Goal: Task Accomplishment & Management: Complete application form

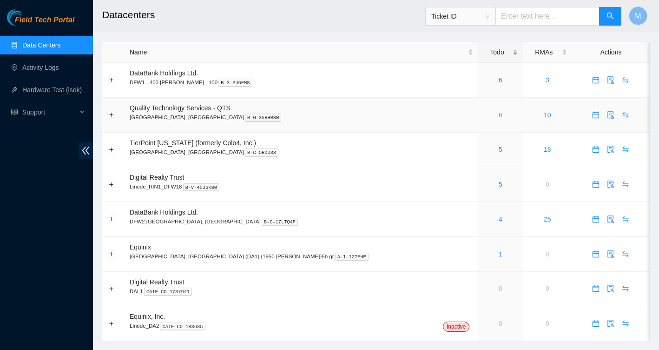
click at [499, 113] on link "6" at bounding box center [501, 114] width 4 height 7
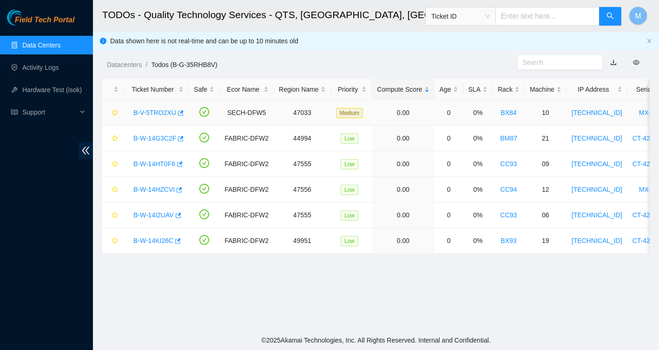
click at [165, 113] on link "B-V-5TRO2XU" at bounding box center [154, 112] width 43 height 7
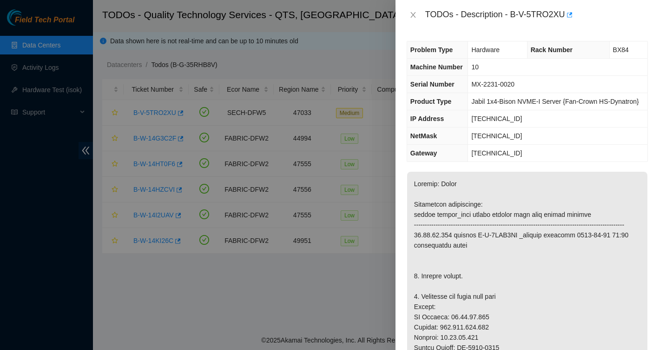
scroll to position [30, 0]
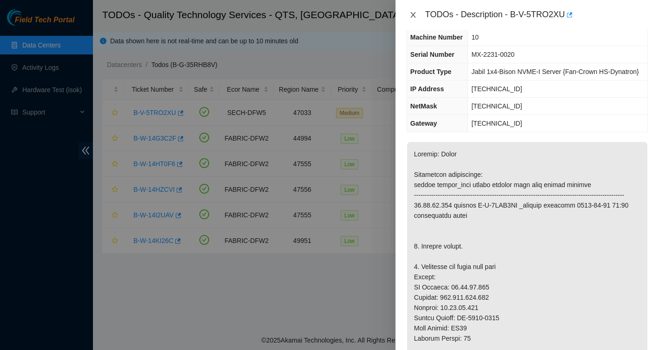
click at [414, 15] on icon "close" at bounding box center [413, 15] width 5 height 6
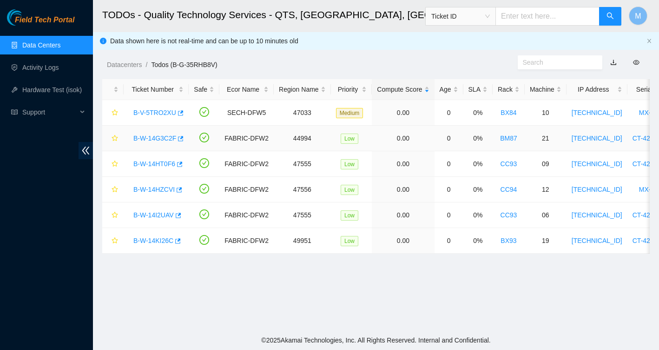
click at [161, 137] on link "B-W-14G3C2F" at bounding box center [154, 137] width 43 height 7
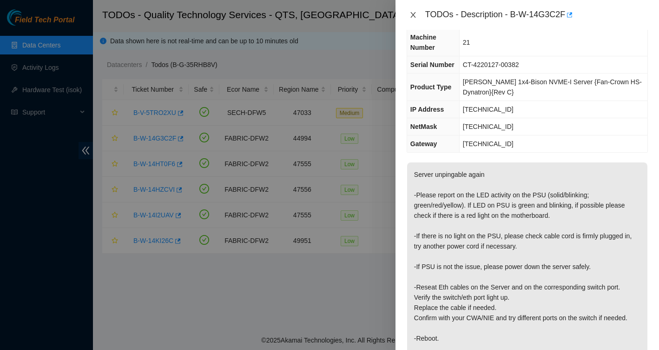
click at [411, 14] on icon "close" at bounding box center [413, 14] width 7 height 7
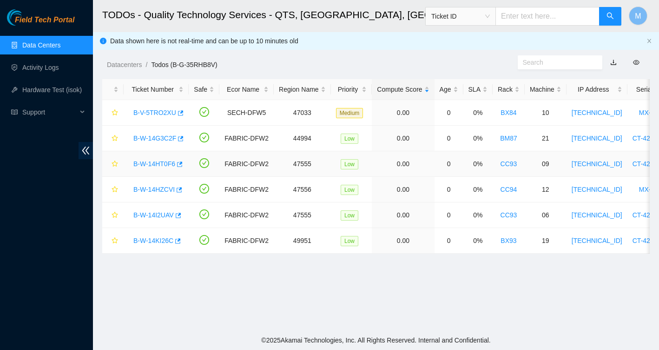
scroll to position [0, 0]
click at [148, 242] on link "B-W-14KI26C" at bounding box center [153, 240] width 40 height 7
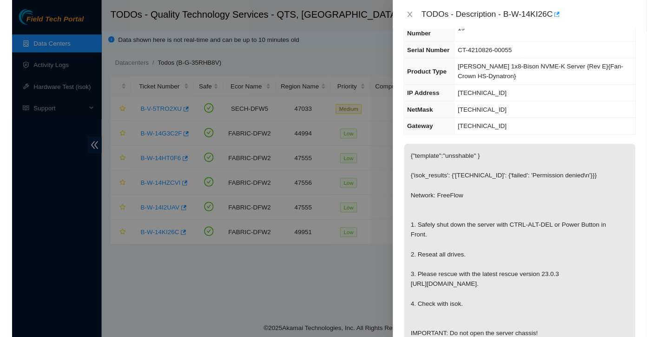
scroll to position [51, 0]
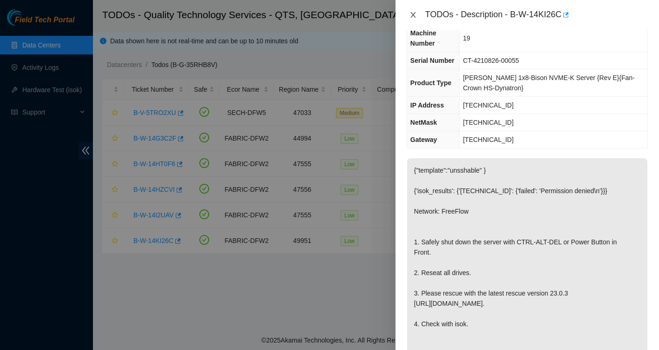
click at [414, 19] on button "Close" at bounding box center [413, 15] width 13 height 9
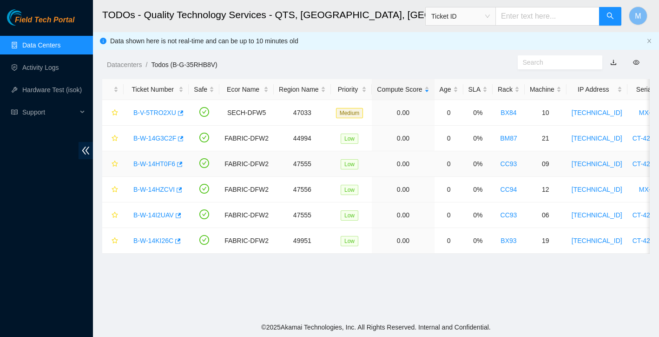
click at [150, 162] on link "B-W-14HT0F6" at bounding box center [154, 163] width 42 height 7
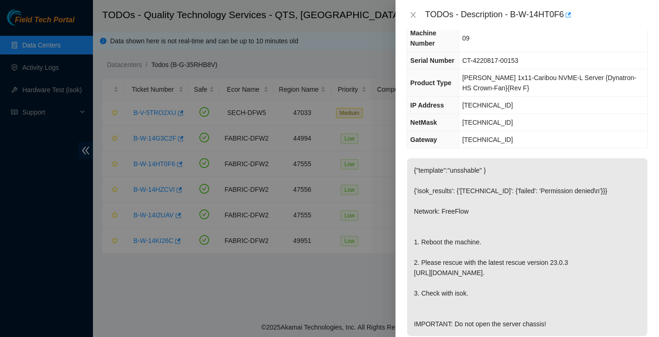
scroll to position [65, 0]
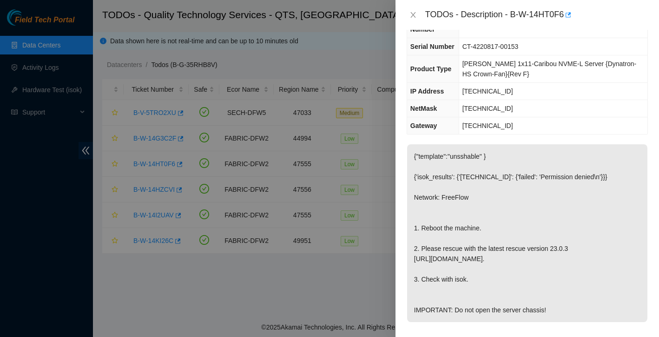
click at [491, 264] on p "{"template":"unsshable" } {'isok_results': {'[TECHNICAL_ID]': {'failed': 'Permi…" at bounding box center [527, 233] width 240 height 178
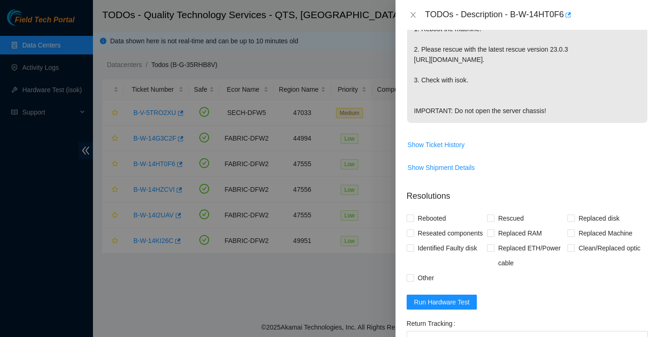
scroll to position [410, 0]
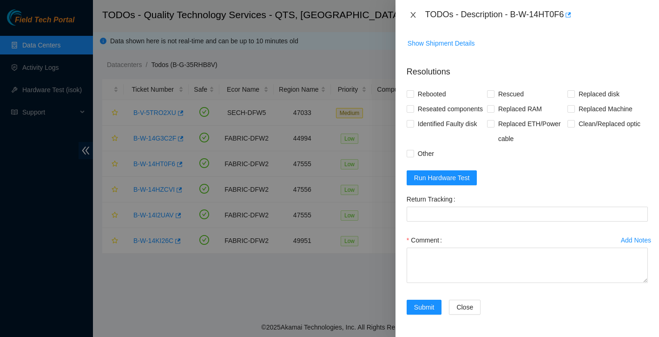
click at [413, 16] on icon "close" at bounding box center [413, 14] width 7 height 7
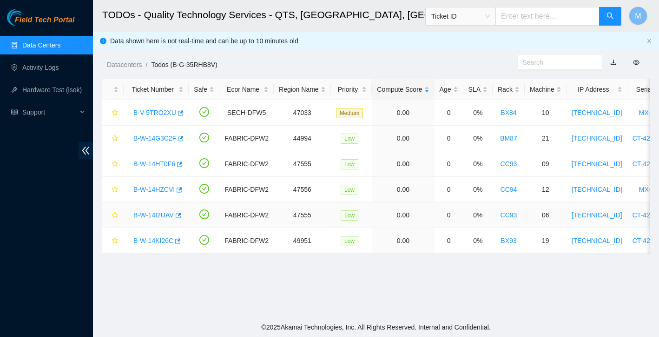
click at [155, 216] on link "B-W-14I2UAV" at bounding box center [153, 214] width 40 height 7
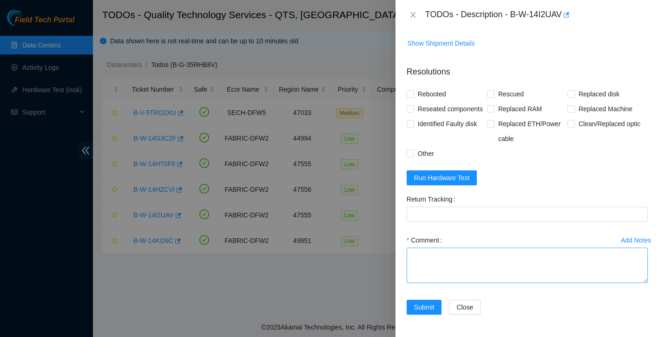
scroll to position [424, 0]
click at [472, 252] on textarea "Comment" at bounding box center [527, 264] width 241 height 35
type textarea "found with no video rebooted rescued reconfigured Isok:"
click at [412, 90] on input "Rebooted" at bounding box center [410, 93] width 7 height 7
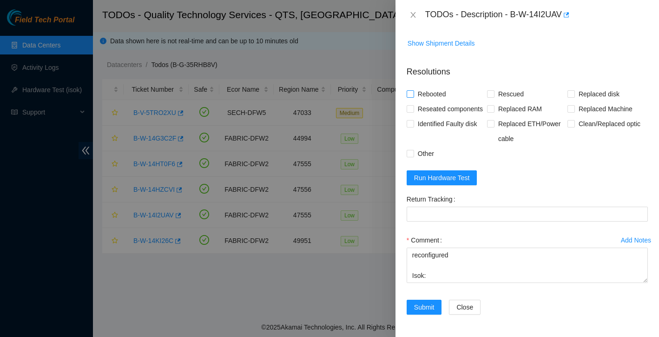
checkbox input "true"
click at [489, 86] on label "Rescued" at bounding box center [507, 93] width 40 height 15
click at [489, 90] on input "Rescued" at bounding box center [490, 93] width 7 height 7
checkbox input "true"
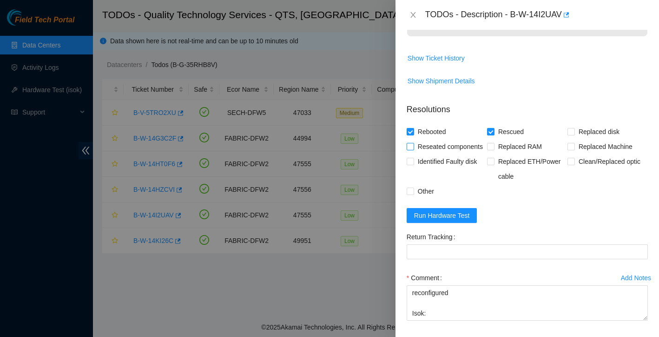
click at [410, 149] on input "Reseated components" at bounding box center [410, 146] width 7 height 7
checkbox input "true"
click at [411, 194] on input "Other" at bounding box center [410, 190] width 7 height 7
checkbox input "true"
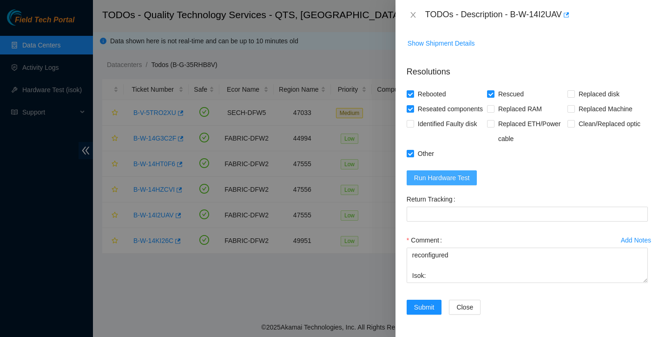
scroll to position [424, 0]
click at [462, 186] on form "Resolutions Rebooted Rescued Replaced disk Reseated components Replaced RAM Rep…" at bounding box center [527, 191] width 241 height 267
click at [465, 181] on span "Run Hardware Test" at bounding box center [442, 178] width 56 height 10
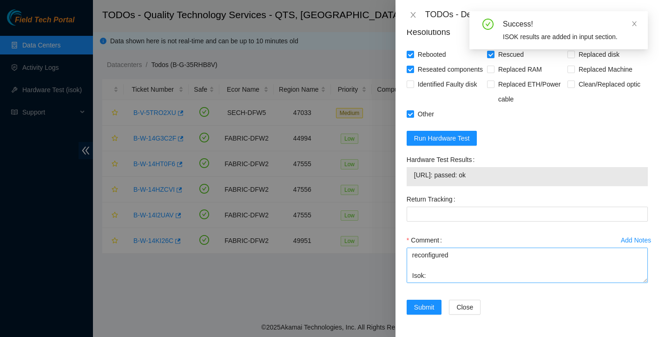
scroll to position [82, 0]
drag, startPoint x: 414, startPoint y: 180, endPoint x: 506, endPoint y: 179, distance: 92.1
click at [506, 179] on span "[URL]: passed: ok" at bounding box center [527, 175] width 226 height 10
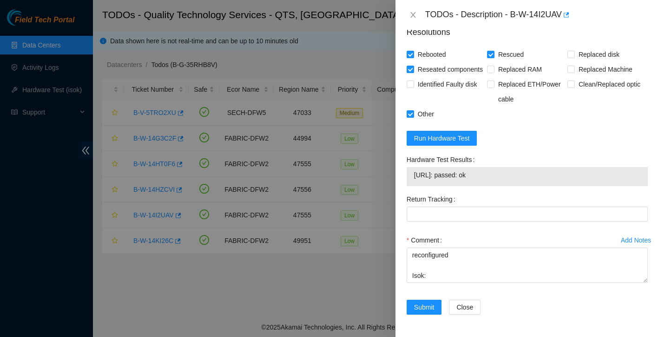
copy span "[URL]: passed: ok"
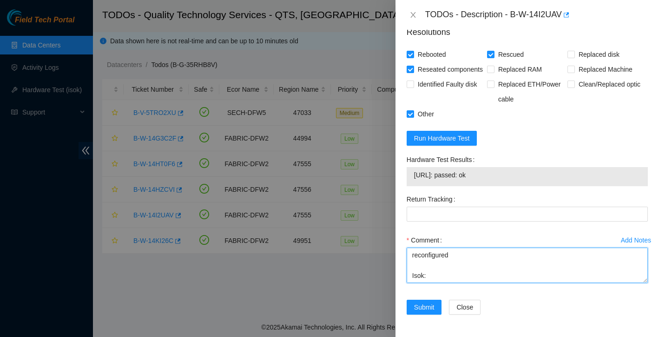
click at [421, 279] on textarea "found with no video rebooted rescued reconfigured Isok:" at bounding box center [527, 264] width 241 height 35
paste textarea "[URL]: passed: ok"
click at [456, 261] on textarea "found with no video rebooted rescued reconfigured Isok: [URL]: passed: ok" at bounding box center [527, 264] width 241 height 35
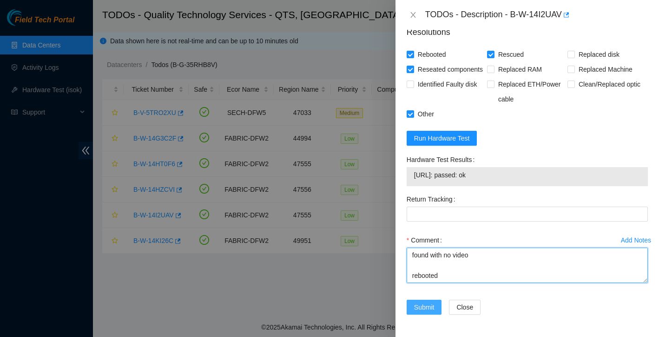
type textarea "found with no video rebooted Video is up rescued reconfigured Isok: [URL]: pass…"
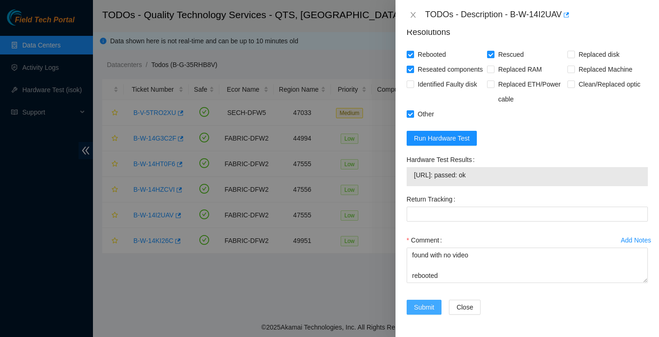
click at [418, 305] on span "Submit" at bounding box center [424, 307] width 20 height 10
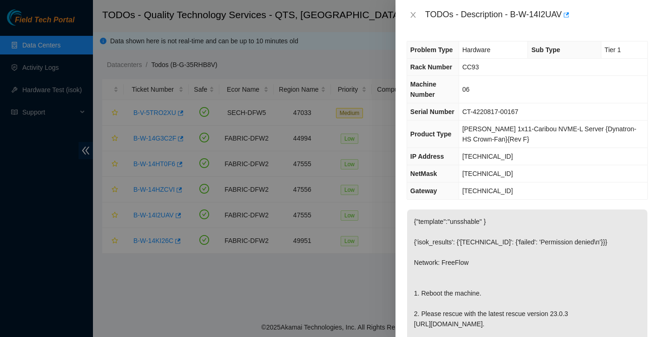
scroll to position [0, 0]
